Goal: Complete application form

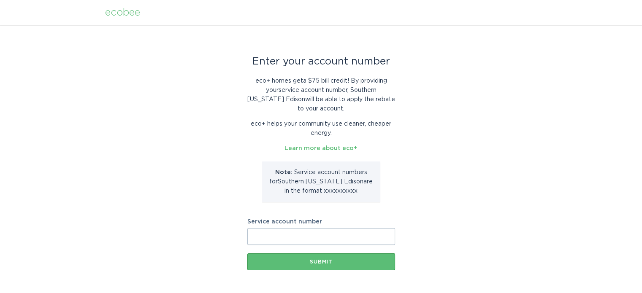
click at [257, 239] on input "Service account number" at bounding box center [321, 236] width 148 height 17
paste input "2-12-158-4437"
click at [277, 236] on input "2-12-158-4437" at bounding box center [321, 236] width 148 height 17
click at [266, 237] on input "[PHONE_NUMBER]" at bounding box center [321, 236] width 148 height 17
click at [300, 236] on input "2121584437" at bounding box center [321, 236] width 148 height 17
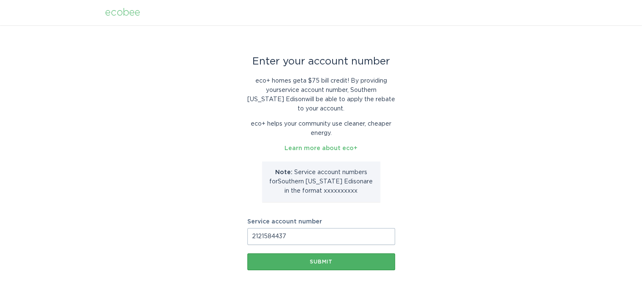
type input "2121584437"
click at [320, 262] on div "Submit" at bounding box center [321, 262] width 139 height 5
